Goal: Task Accomplishment & Management: Manage account settings

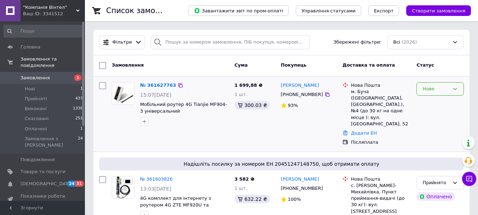
click at [435, 89] on div "Нове" at bounding box center [435, 88] width 27 height 7
click at [435, 103] on li "Прийнято" at bounding box center [440, 103] width 47 height 13
click at [366, 128] on div "Додати ЕН" at bounding box center [380, 133] width 63 height 10
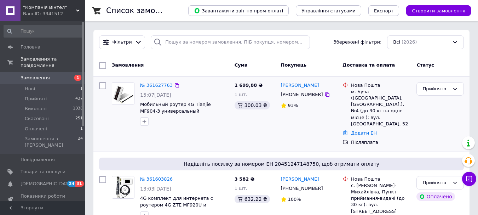
click at [363, 130] on link "Додати ЕН" at bounding box center [364, 132] width 26 height 5
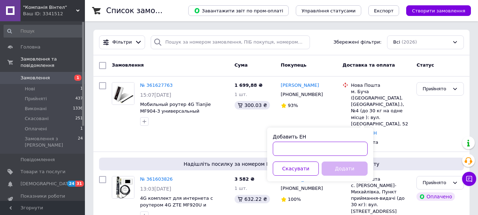
click at [318, 149] on input "Добавить ЕН" at bounding box center [320, 148] width 95 height 14
paste input "20451247235475"
type input "20451247235475"
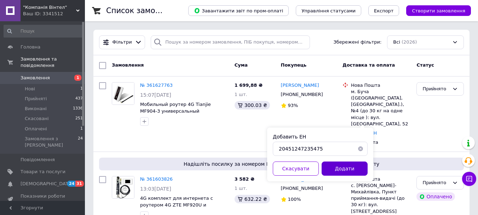
click at [331, 166] on button "Додати" at bounding box center [344, 168] width 46 height 14
